Goal: Task Accomplishment & Management: Complete application form

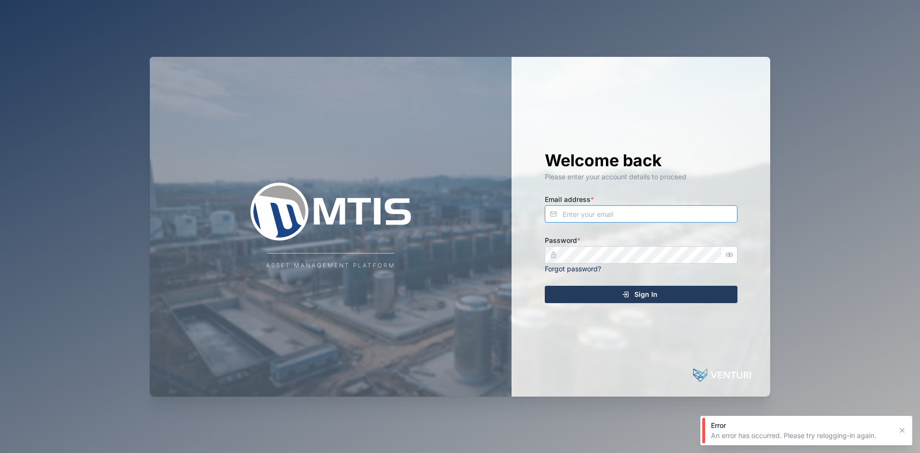
drag, startPoint x: 629, startPoint y: 222, endPoint x: 635, endPoint y: 215, distance: 8.9
click at [630, 222] on input "Email address *" at bounding box center [641, 213] width 193 height 17
click at [635, 215] on input "Email address *" at bounding box center [641, 213] width 193 height 17
click at [0, 452] on com-1password-button at bounding box center [0, 453] width 0 height 0
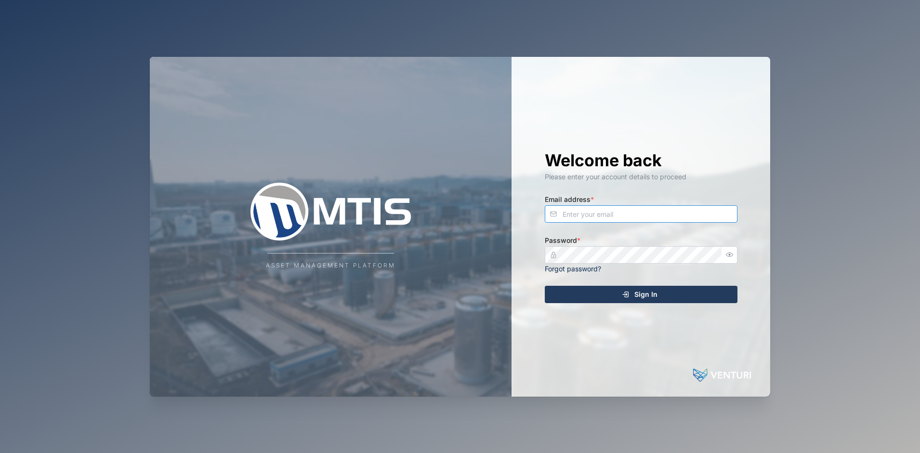
click at [703, 214] on input "Email address *" at bounding box center [641, 213] width 193 height 17
type input "admin@venturi.io"
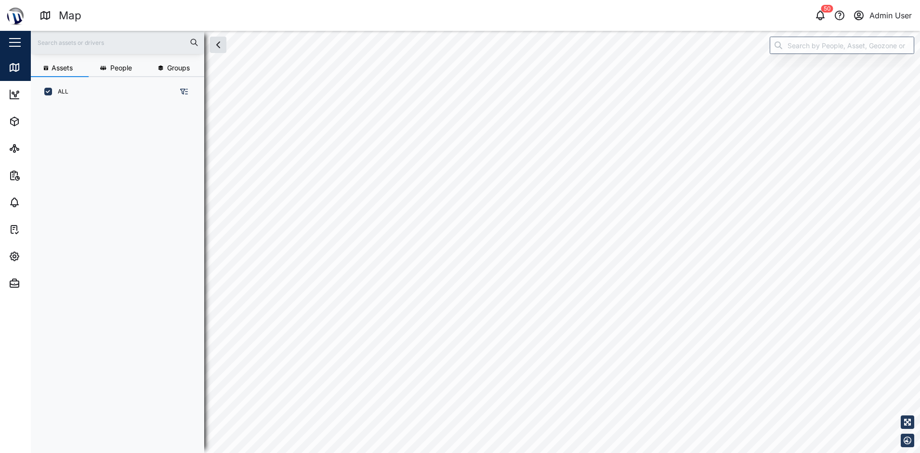
scroll to position [8, 8]
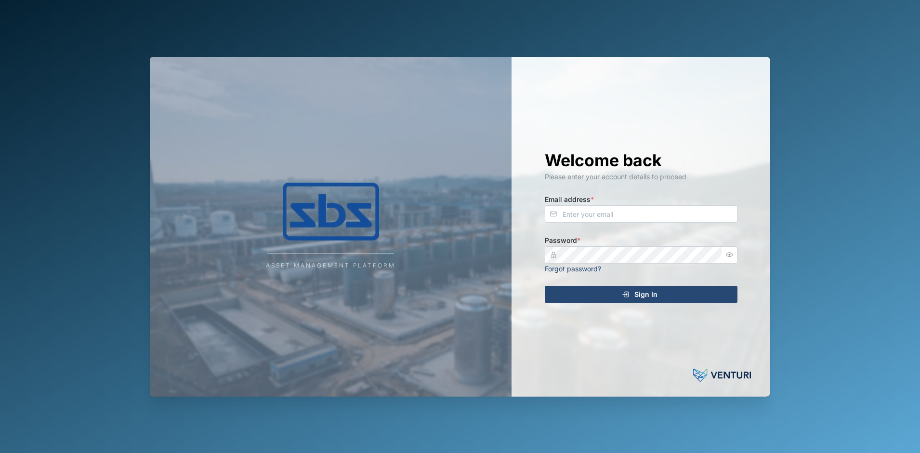
type input "admin@venturi.io"
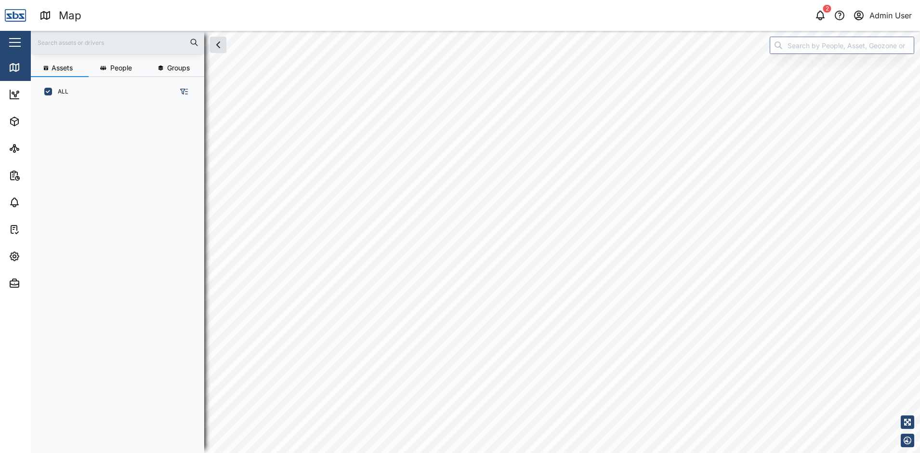
scroll to position [335, 151]
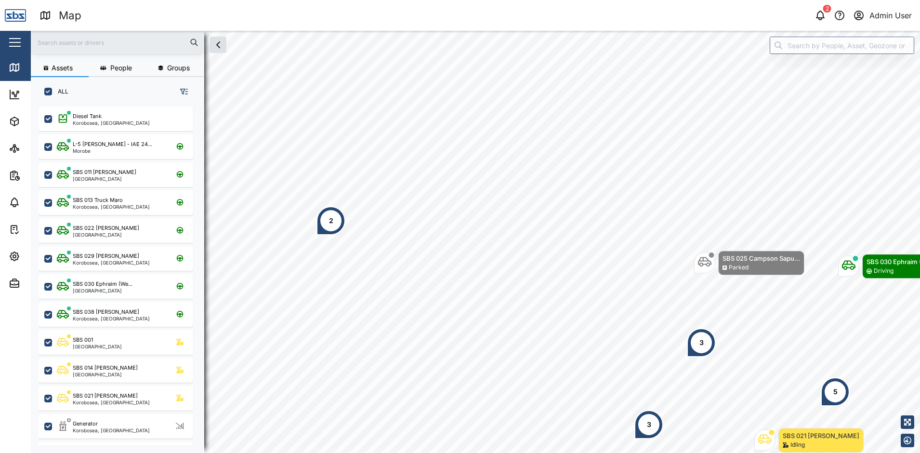
click at [329, 222] on div "2" at bounding box center [331, 220] width 4 height 11
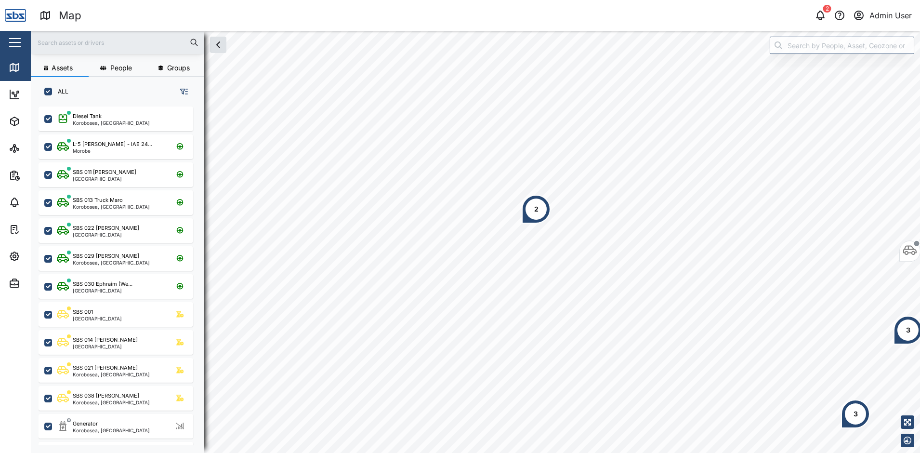
click at [530, 215] on div "2" at bounding box center [536, 209] width 29 height 29
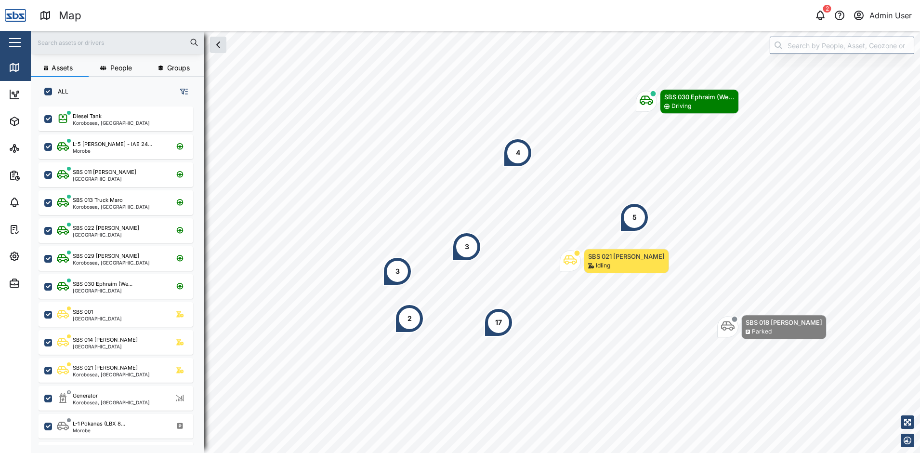
click at [406, 326] on div "2" at bounding box center [409, 318] width 29 height 29
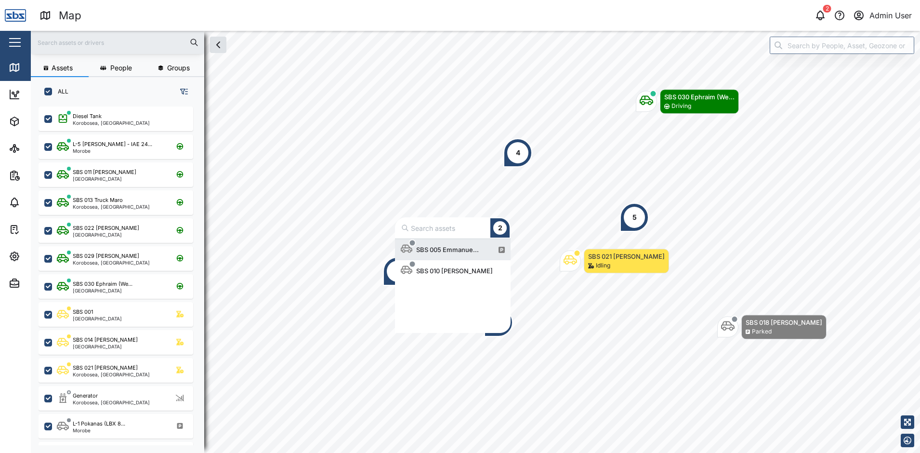
scroll to position [87, 108]
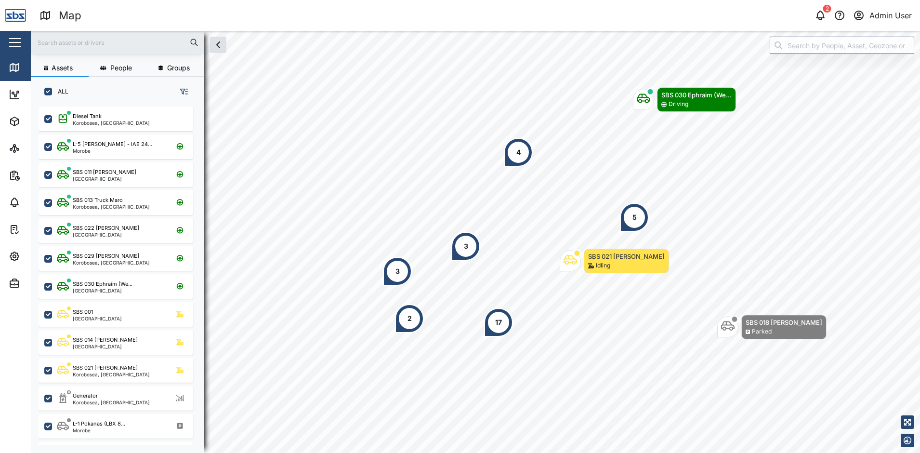
click at [459, 245] on div "3" at bounding box center [465, 246] width 29 height 29
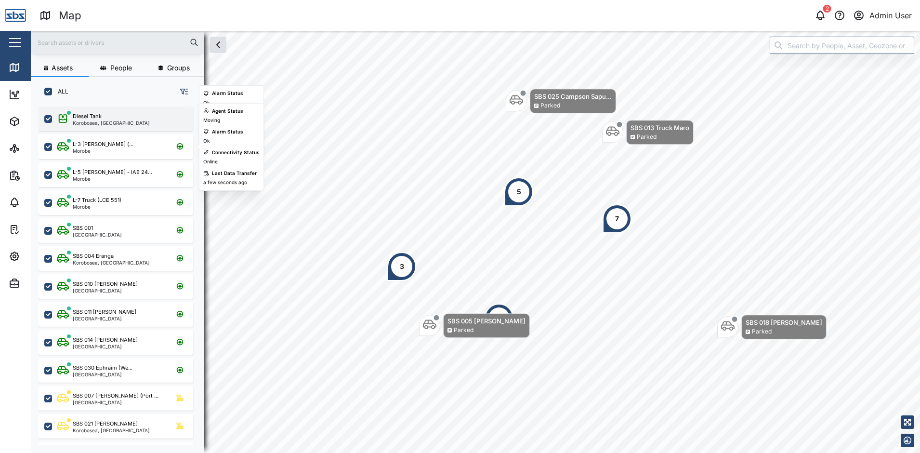
click at [122, 112] on div "Diesel Tank Korobosea, Port Moresby" at bounding box center [116, 118] width 155 height 25
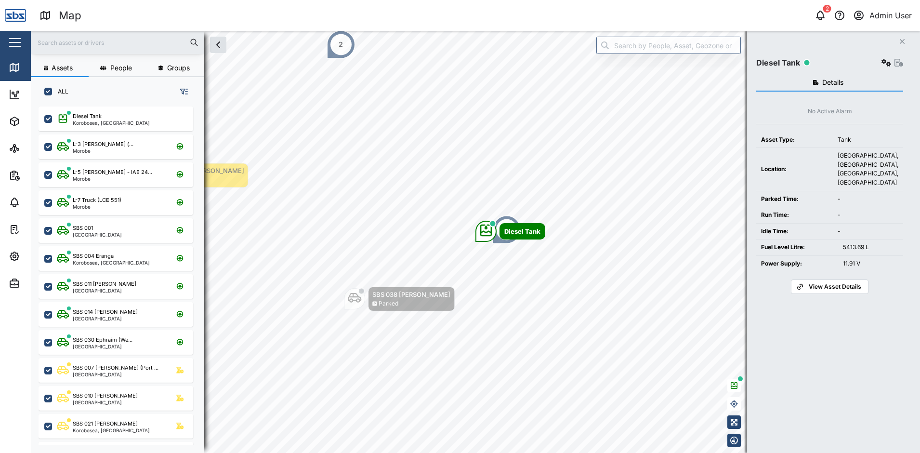
click at [811, 283] on span "View Asset Details" at bounding box center [835, 286] width 53 height 13
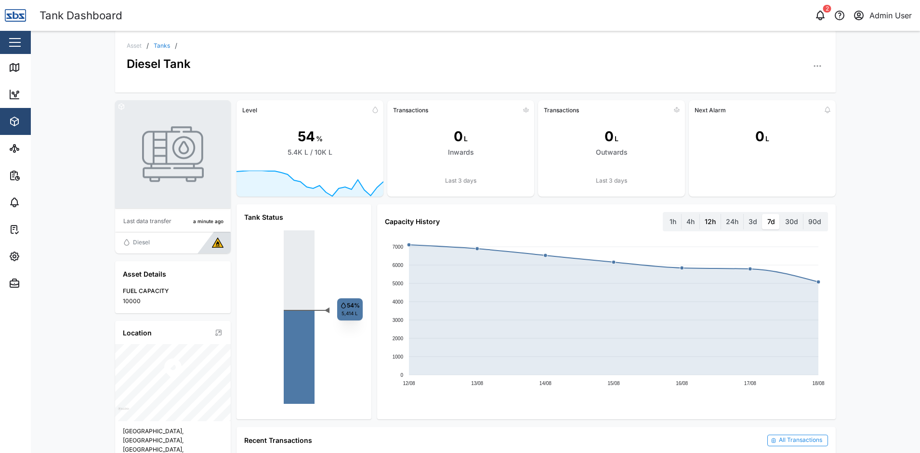
click at [705, 215] on label "12h" at bounding box center [710, 221] width 21 height 15
click at [700, 214] on hours "12h" at bounding box center [700, 214] width 0 height 0
click at [728, 215] on label "24h" at bounding box center [732, 221] width 22 height 15
click at [721, 214] on hours "24h" at bounding box center [721, 214] width 0 height 0
click at [684, 220] on label "4h" at bounding box center [691, 221] width 18 height 15
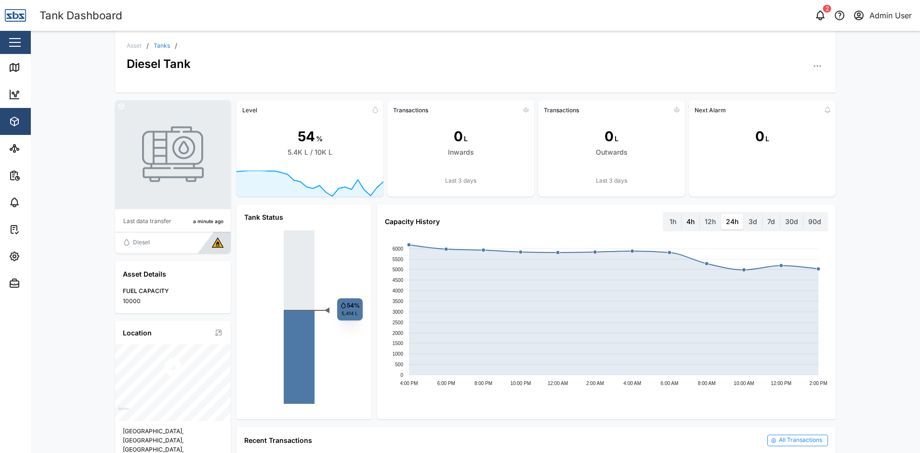
click at [682, 214] on hours "4h" at bounding box center [682, 214] width 0 height 0
click at [732, 222] on label "24h" at bounding box center [732, 221] width 22 height 15
click at [721, 214] on hours "24h" at bounding box center [721, 214] width 0 height 0
click at [750, 221] on label "3d" at bounding box center [753, 221] width 18 height 15
click at [744, 214] on days "3d" at bounding box center [744, 214] width 0 height 0
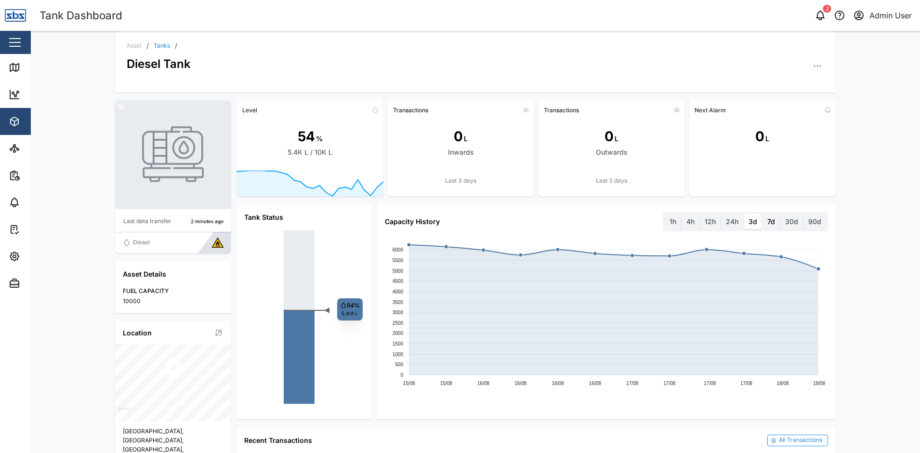
click at [772, 220] on label "7d" at bounding box center [771, 221] width 17 height 15
click at [763, 214] on days "7d" at bounding box center [763, 214] width 0 height 0
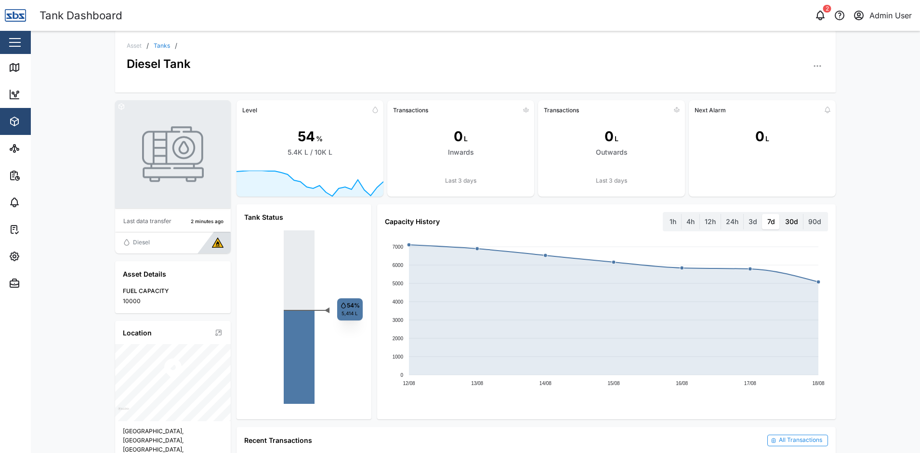
click at [789, 219] on label "30d" at bounding box center [791, 221] width 23 height 15
click at [780, 214] on days "30d" at bounding box center [780, 214] width 0 height 0
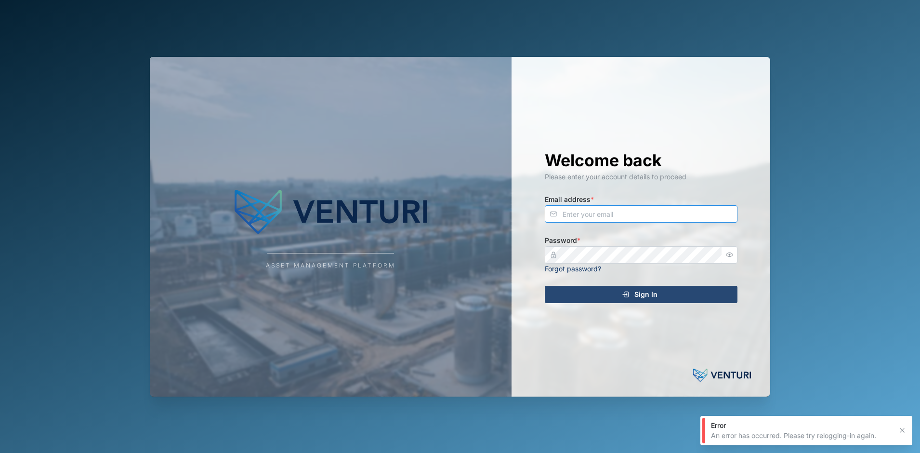
click at [609, 213] on input "Email address *" at bounding box center [641, 213] width 193 height 17
click at [0, 452] on com-1password-button at bounding box center [0, 453] width 0 height 0
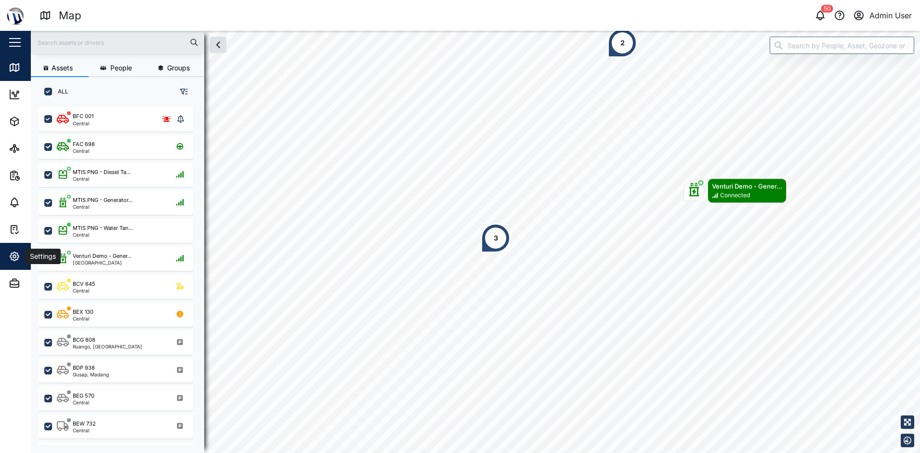
click at [20, 260] on div "Settings" at bounding box center [53, 257] width 88 height 12
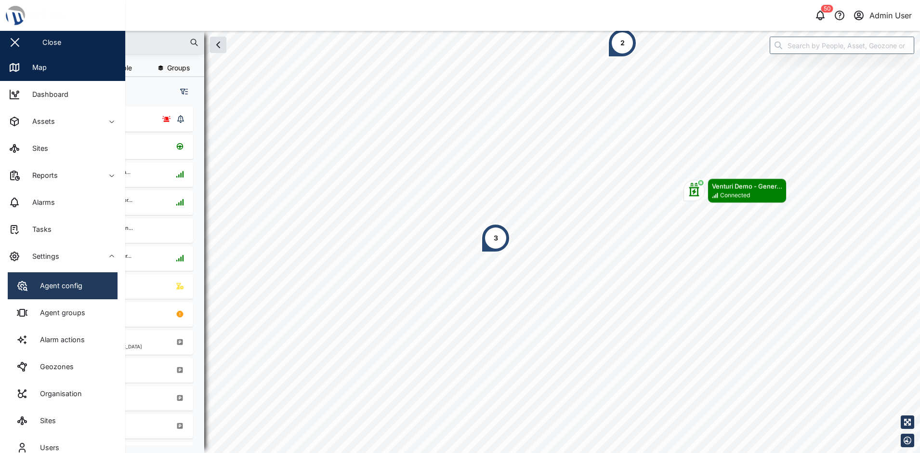
click at [25, 276] on link "Agent config" at bounding box center [63, 285] width 110 height 27
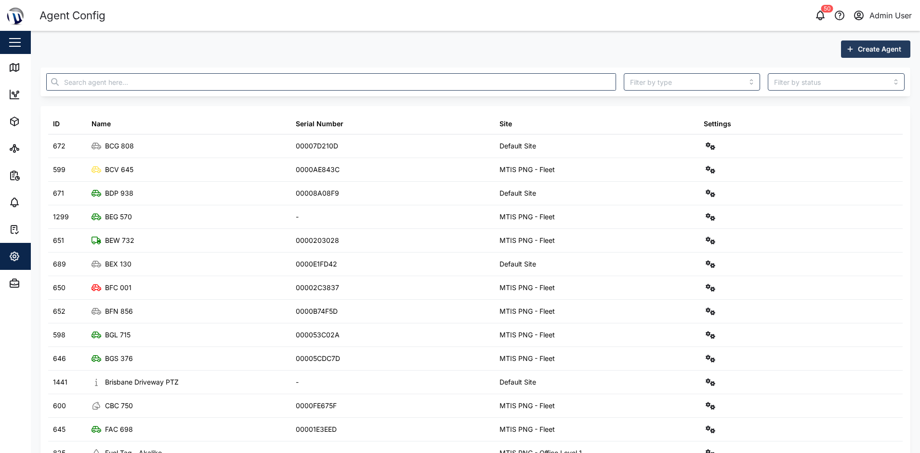
click at [868, 46] on span "Create Agent" at bounding box center [879, 49] width 43 height 16
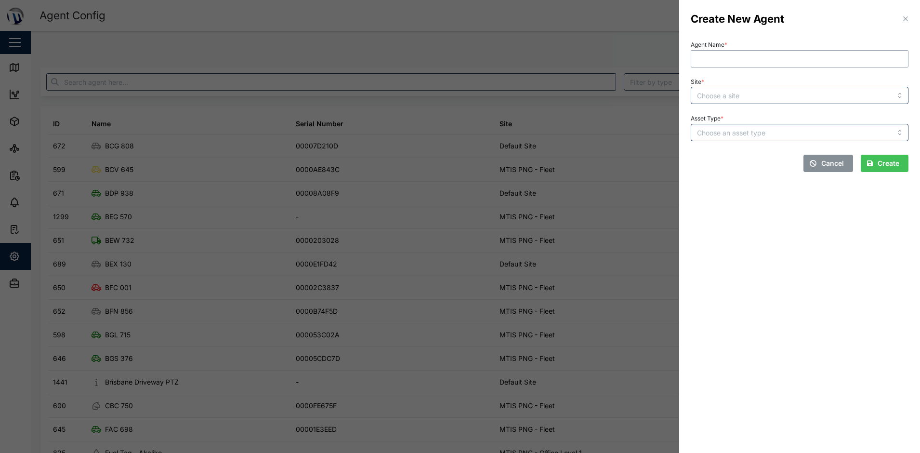
click at [857, 61] on input "Agent Name *" at bounding box center [800, 58] width 218 height 17
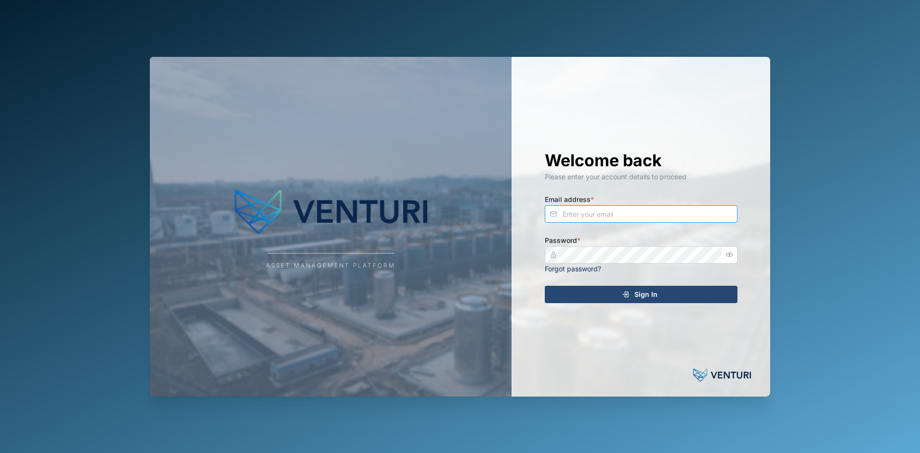
click at [621, 210] on input "Email address *" at bounding box center [641, 213] width 193 height 17
type input "admin@venturi.io"
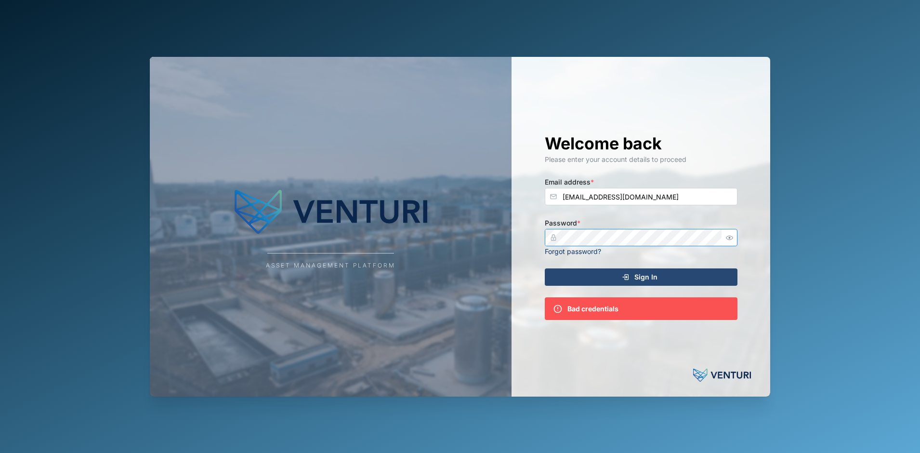
click at [470, 216] on div "Asset Management Platform Welcome back Please enter your account details to pro…" at bounding box center [460, 227] width 621 height 340
click at [625, 270] on div "Sign In" at bounding box center [639, 277] width 177 height 16
click at [463, 241] on div "Asset Management Platform Welcome back Please enter your account details to pro…" at bounding box center [460, 227] width 621 height 340
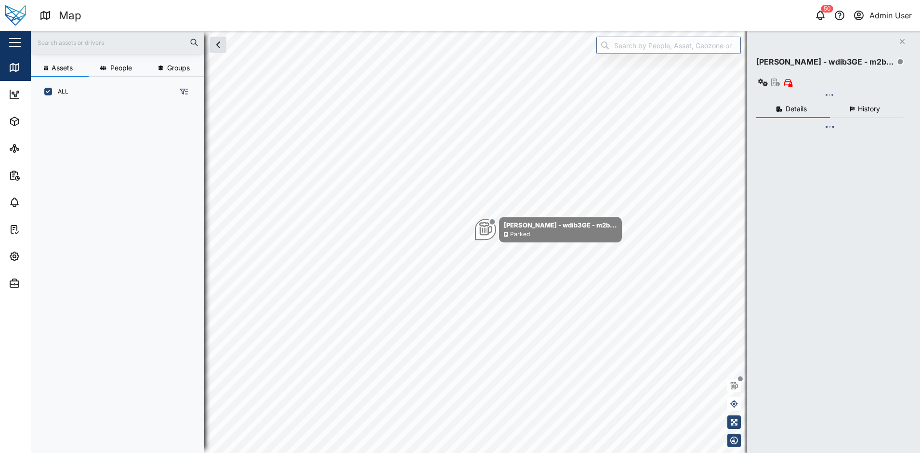
scroll to position [335, 151]
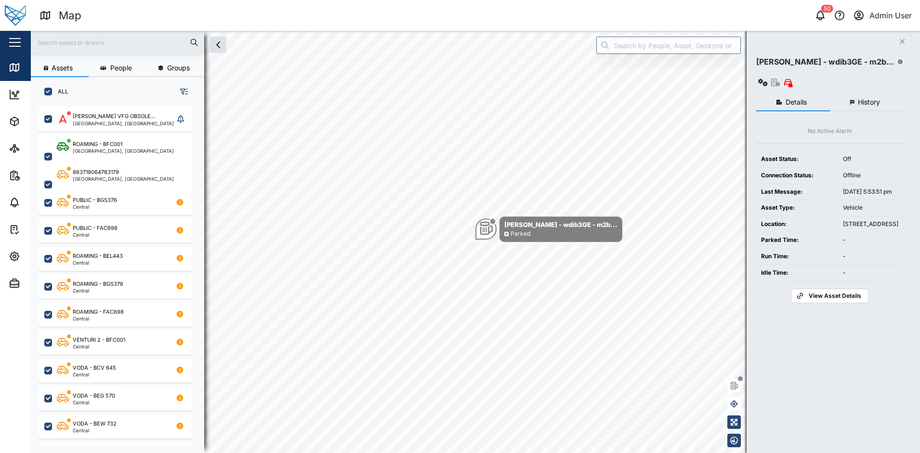
click at [79, 38] on input "text" at bounding box center [118, 42] width 162 height 14
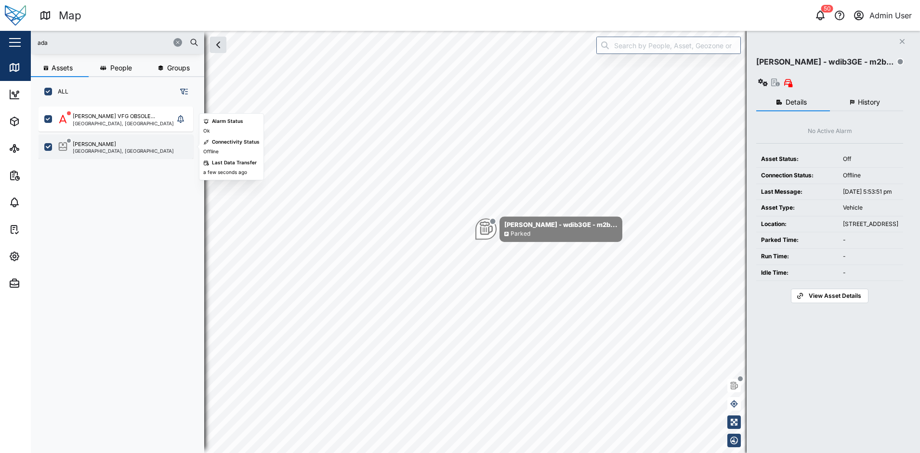
type input "ada"
click at [98, 148] on div "Brisbane, Queensland" at bounding box center [123, 150] width 101 height 5
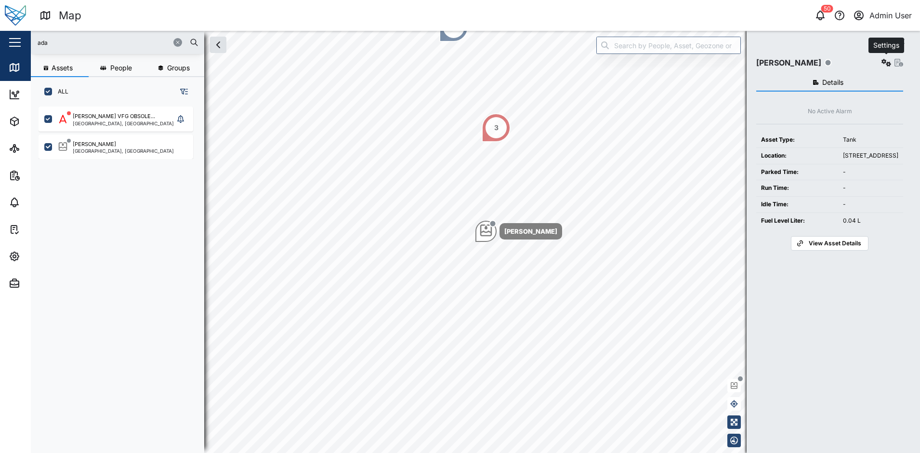
click at [891, 62] on icon "button" at bounding box center [887, 63] width 10 height 8
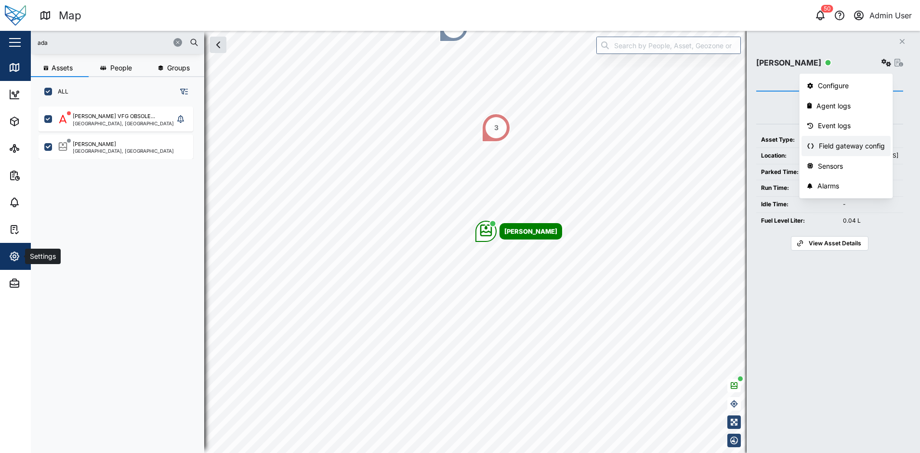
click at [17, 254] on icon "button" at bounding box center [15, 257] width 12 height 12
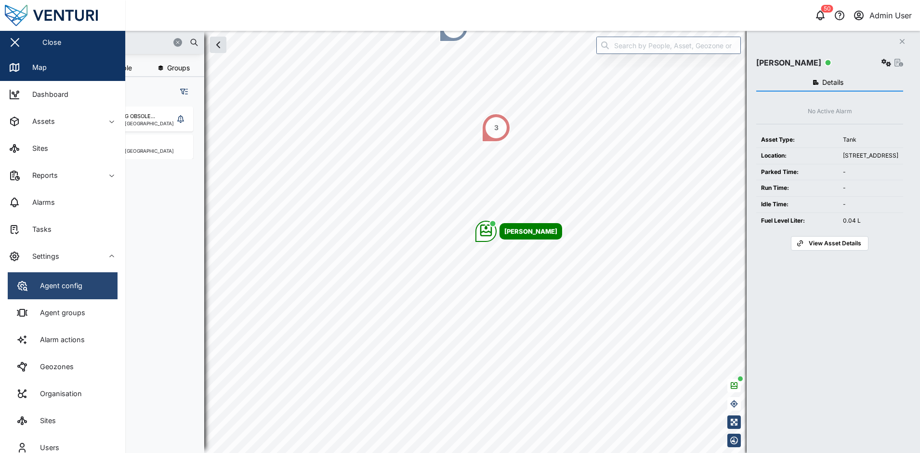
click at [47, 279] on link "Agent config" at bounding box center [63, 285] width 110 height 27
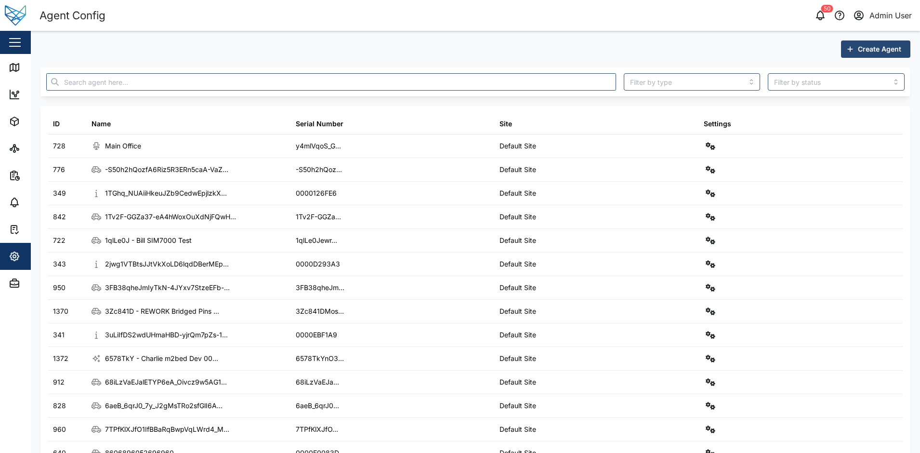
click at [867, 47] on span "Create Agent" at bounding box center [879, 49] width 43 height 16
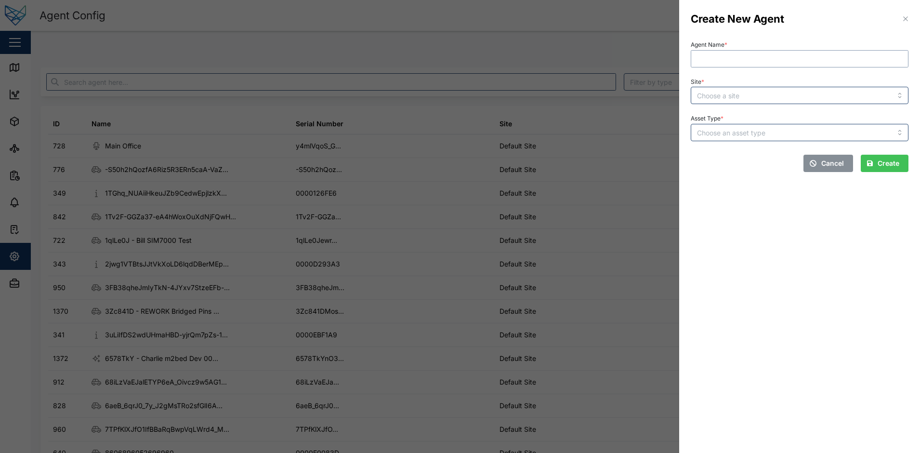
click at [738, 58] on input "Agent Name *" at bounding box center [800, 58] width 218 height 17
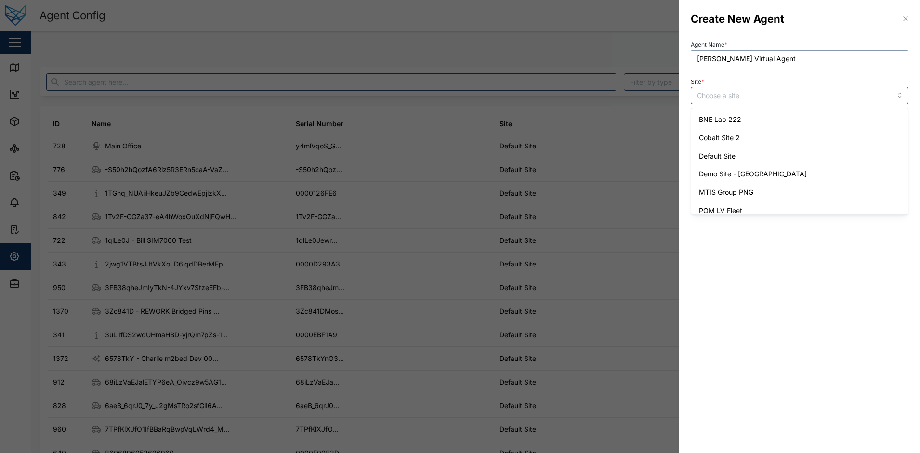
click at [819, 62] on input "Adam Virtual Agent" at bounding box center [800, 58] width 218 height 17
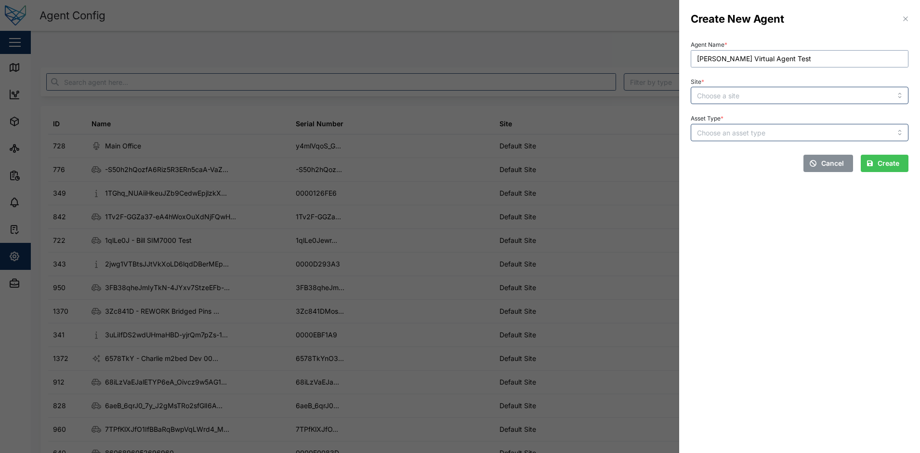
type input "[PERSON_NAME] Virtual Agent Test"
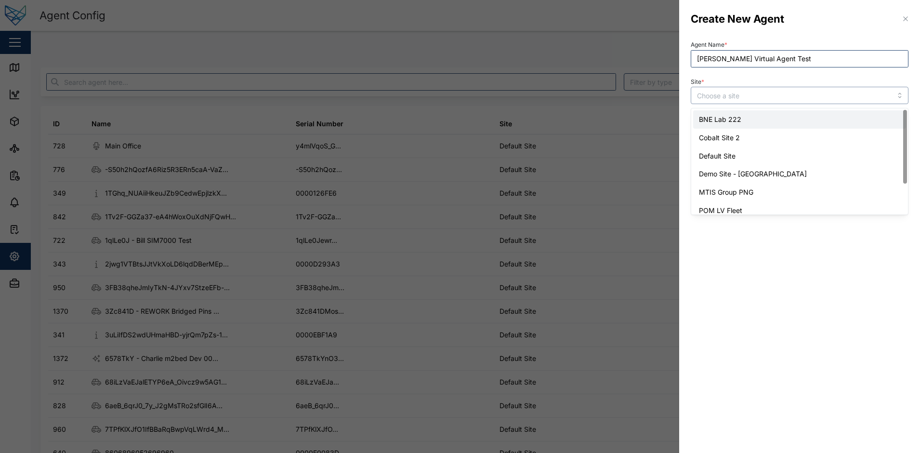
type input "BNE Lab 222"
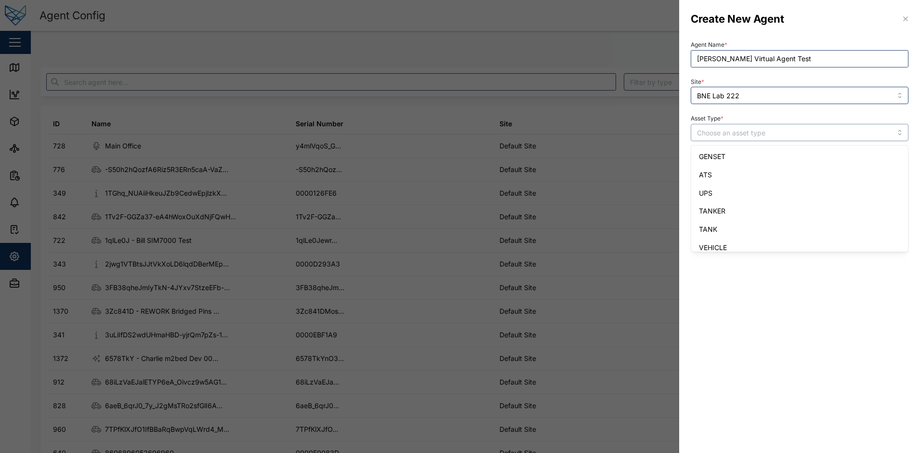
click at [755, 134] on input "Asset Type *" at bounding box center [800, 132] width 218 height 17
type input "TANK"
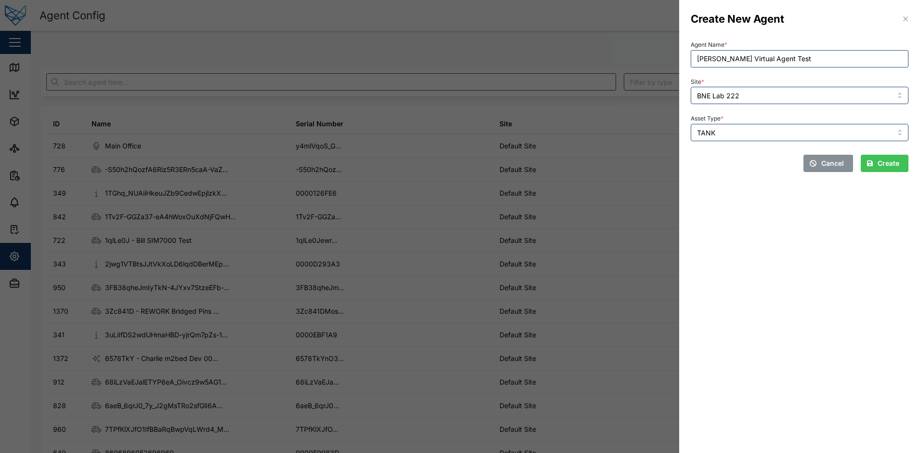
click at [886, 162] on span "Create" at bounding box center [889, 163] width 22 height 16
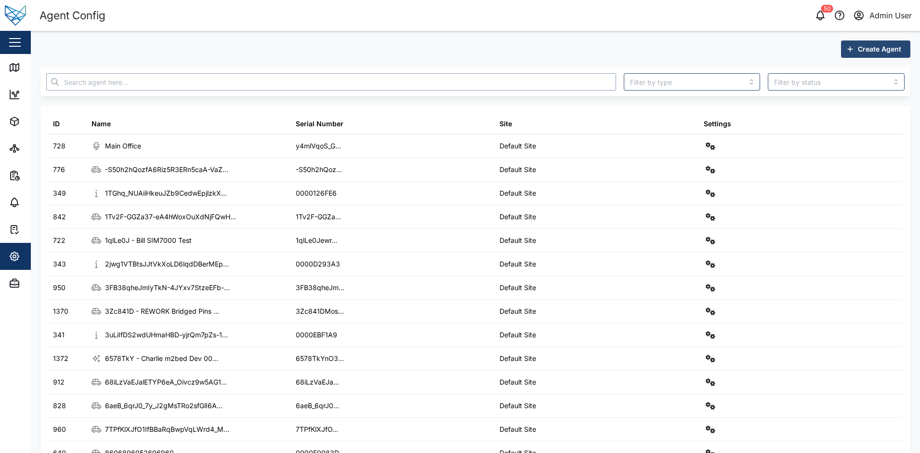
click at [135, 81] on input "text" at bounding box center [331, 81] width 570 height 17
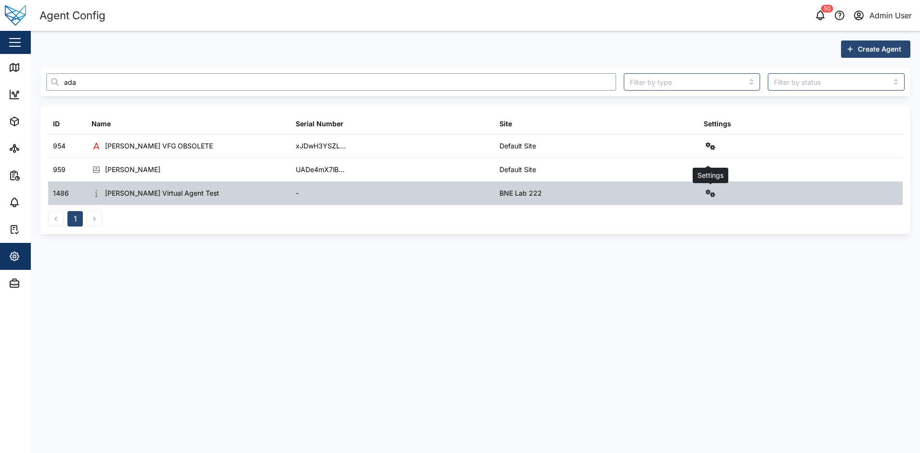
type input "ada"
click at [706, 198] on button "button" at bounding box center [710, 192] width 13 height 13
click at [667, 298] on div "Sensors" at bounding box center [675, 296] width 67 height 11
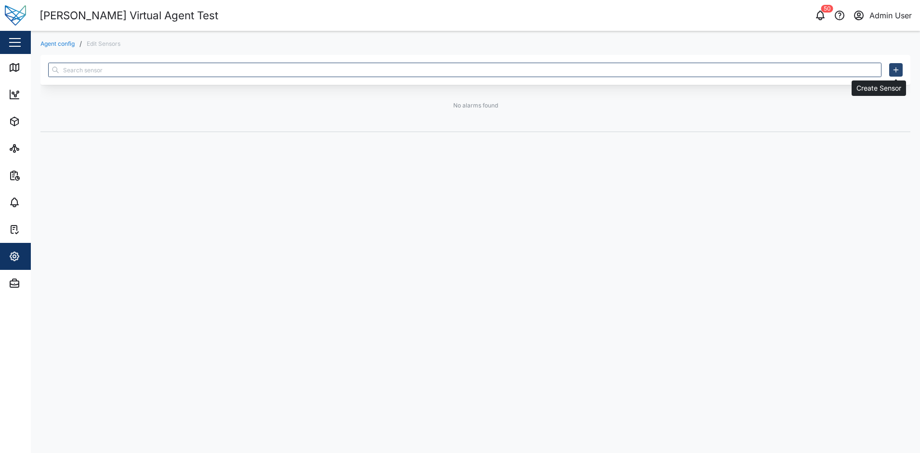
click at [895, 69] on icon "button" at bounding box center [896, 70] width 8 height 8
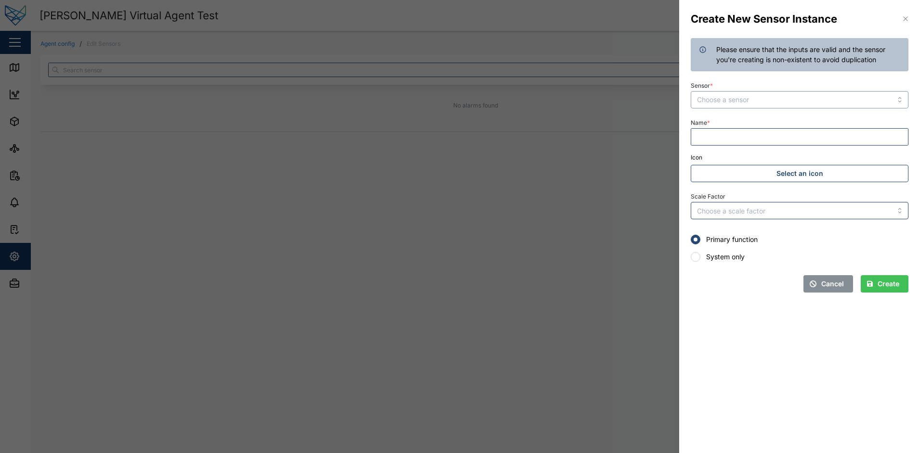
click at [790, 98] on input "Sensor *" at bounding box center [800, 99] width 218 height 17
type input "Fuel Level Liter"
click at [710, 142] on input "Name *" at bounding box center [800, 136] width 218 height 17
type input "Level"
click at [882, 279] on span "Create" at bounding box center [889, 284] width 22 height 16
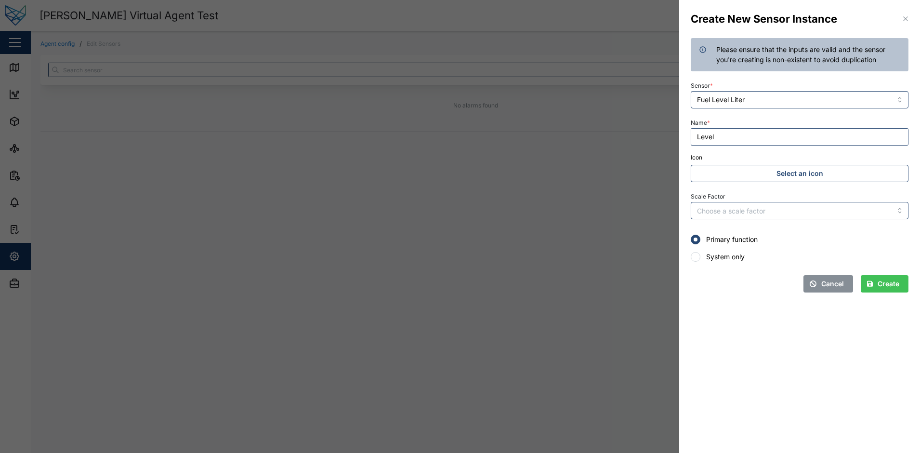
click at [576, 286] on div at bounding box center [460, 226] width 920 height 453
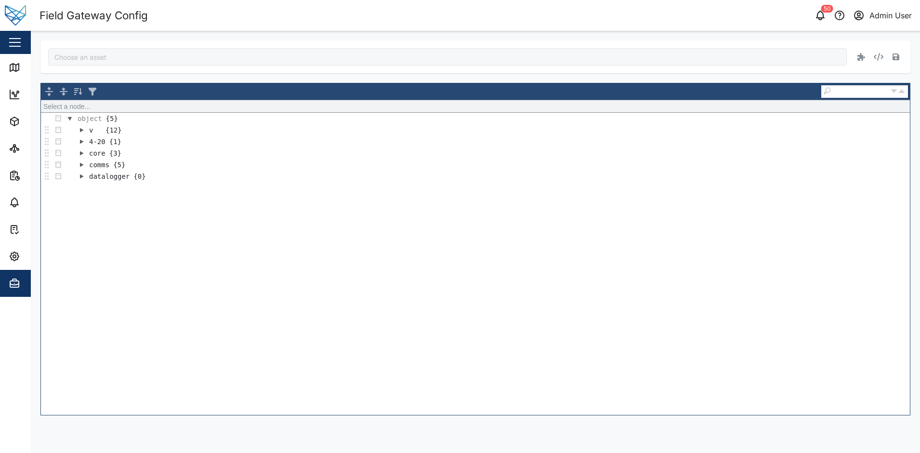
type input "[PERSON_NAME]"
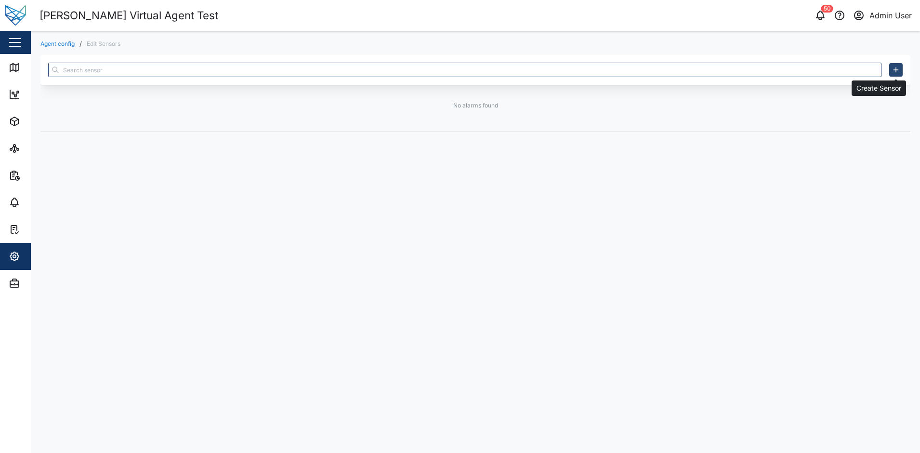
click at [899, 73] on button "button" at bounding box center [895, 69] width 13 height 13
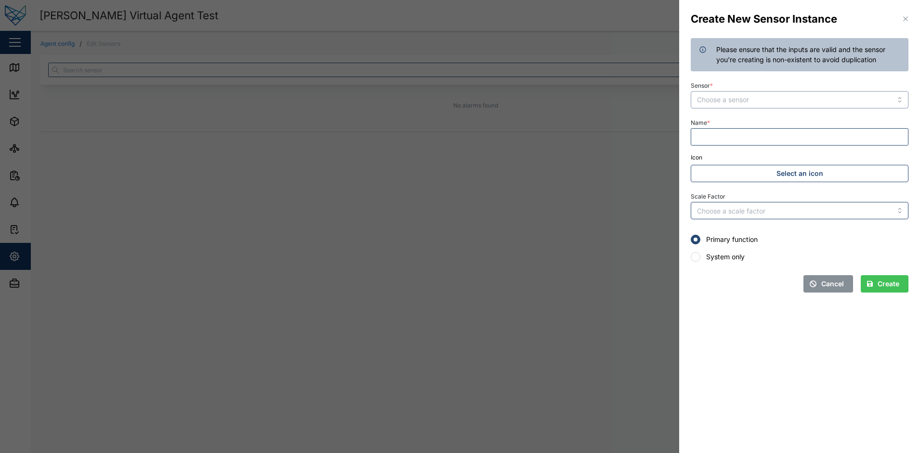
click at [769, 99] on input "Sensor *" at bounding box center [800, 99] width 218 height 17
type input "Fuel Level Liter"
click at [737, 137] on input "Name *" at bounding box center [800, 136] width 218 height 17
type input "Level Liter"
click at [885, 277] on span "Create" at bounding box center [889, 284] width 22 height 16
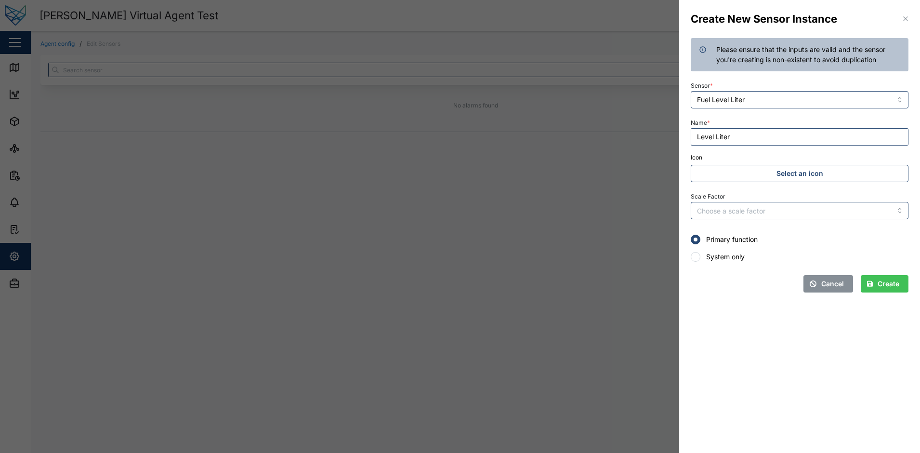
click at [791, 362] on section "Create New Sensor Instance Please ensure that the inputs are valid and the sens…" at bounding box center [799, 226] width 241 height 453
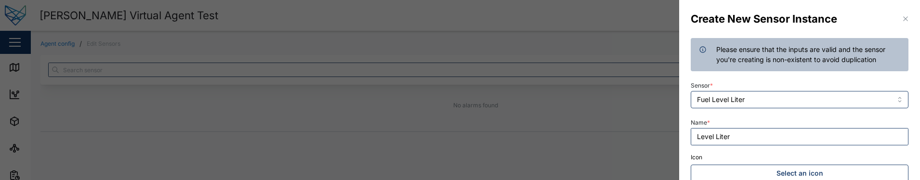
click at [814, 114] on div "Name * Level Liter" at bounding box center [799, 130] width 225 height 37
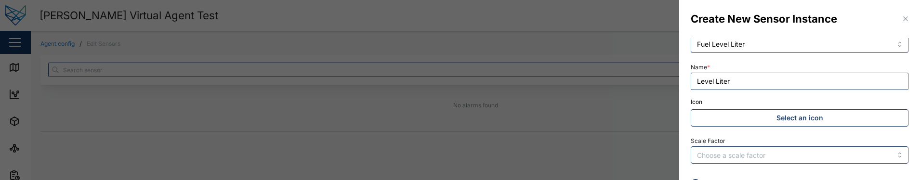
scroll to position [124, 0]
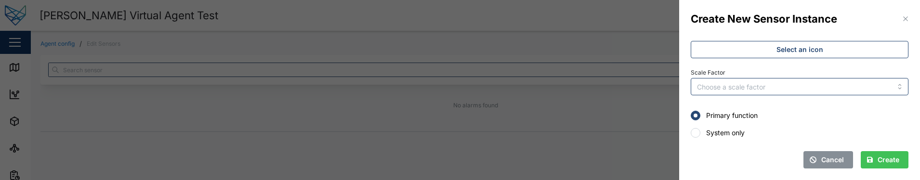
click at [878, 159] on span "Create" at bounding box center [889, 160] width 22 height 16
